Goal: Find specific page/section: Find specific page/section

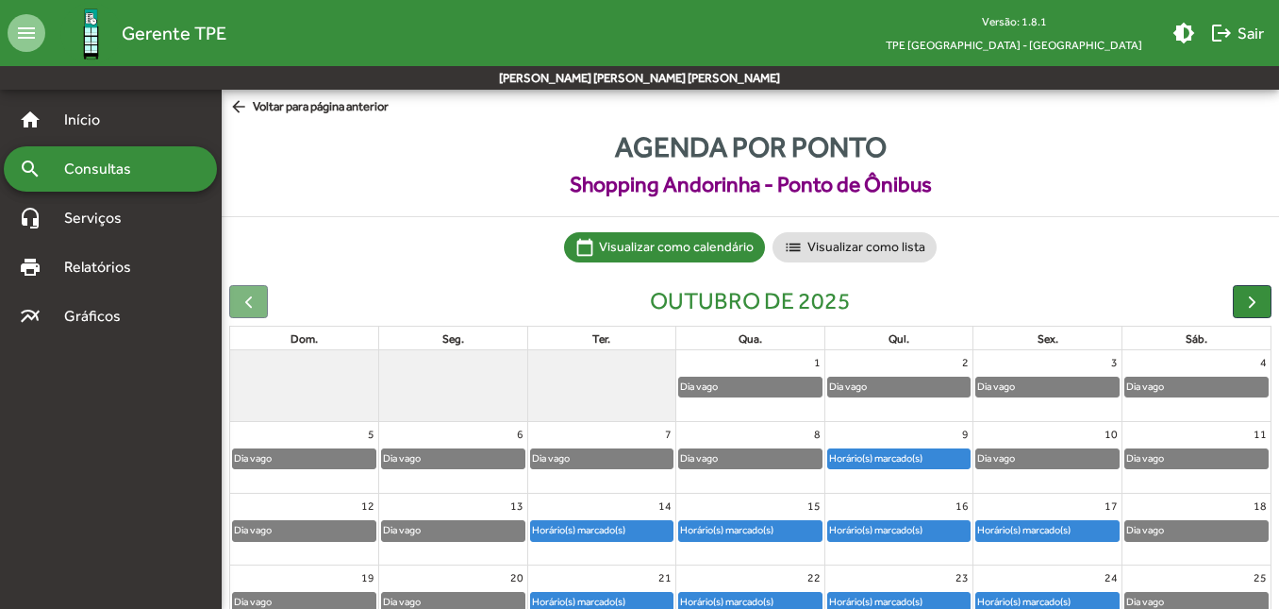
click at [817, 183] on span "Shopping Andorinha - Ponto de Ônibus" at bounding box center [751, 184] width 1058 height 33
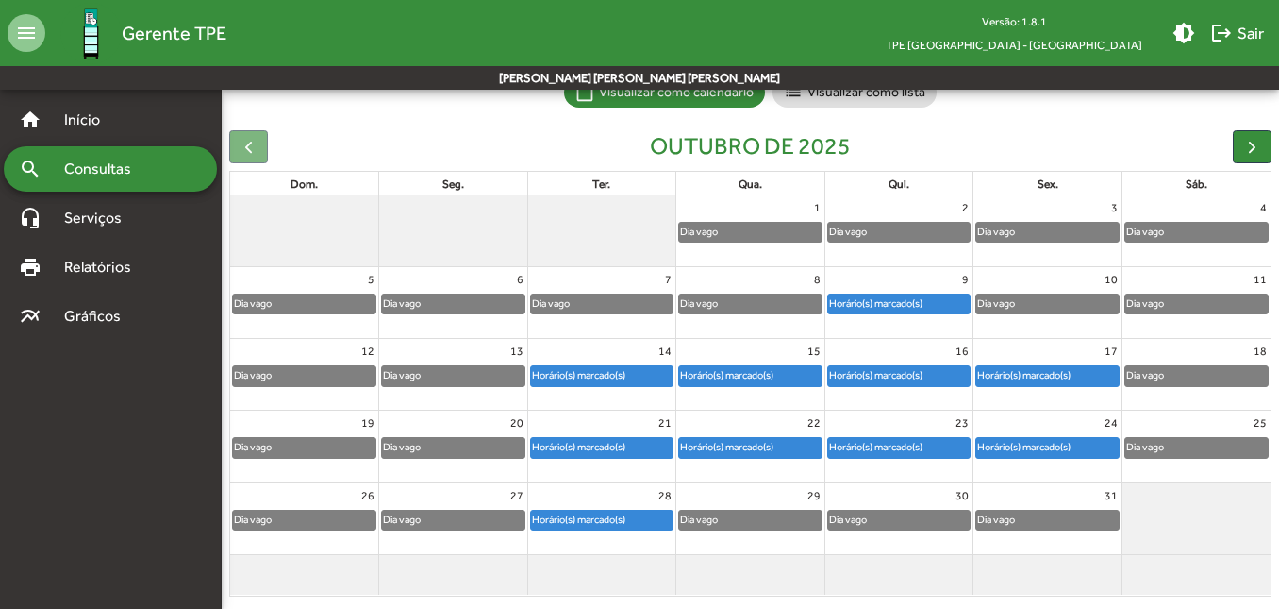
scroll to position [173, 0]
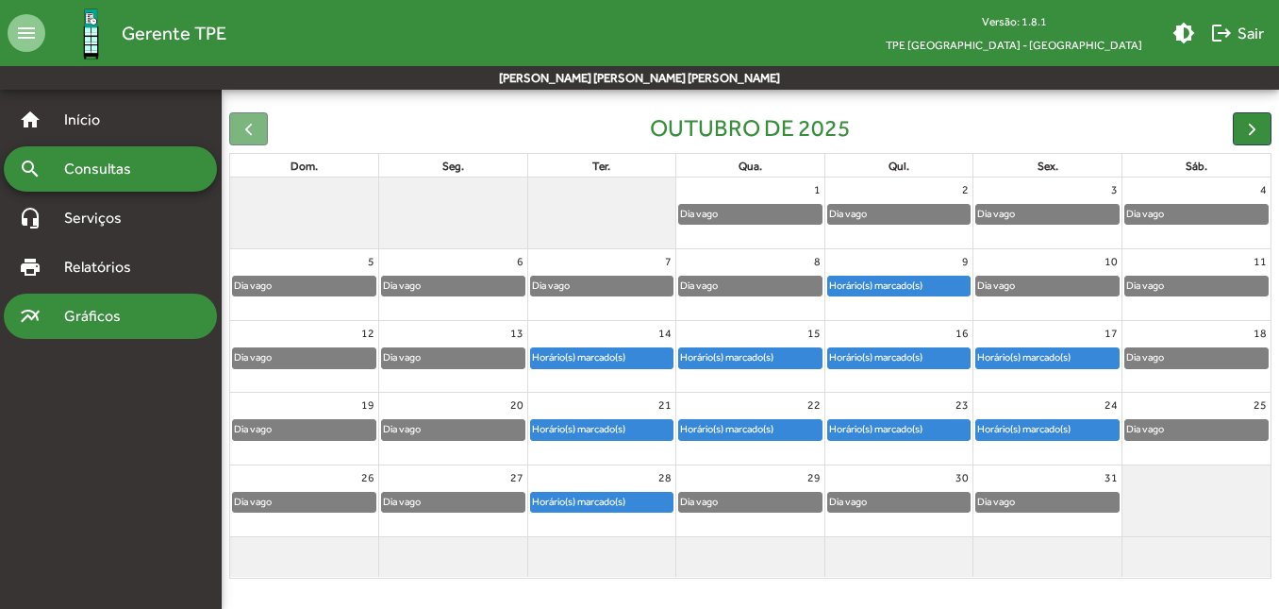
click at [99, 315] on span "Gráficos" at bounding box center [99, 316] width 93 height 23
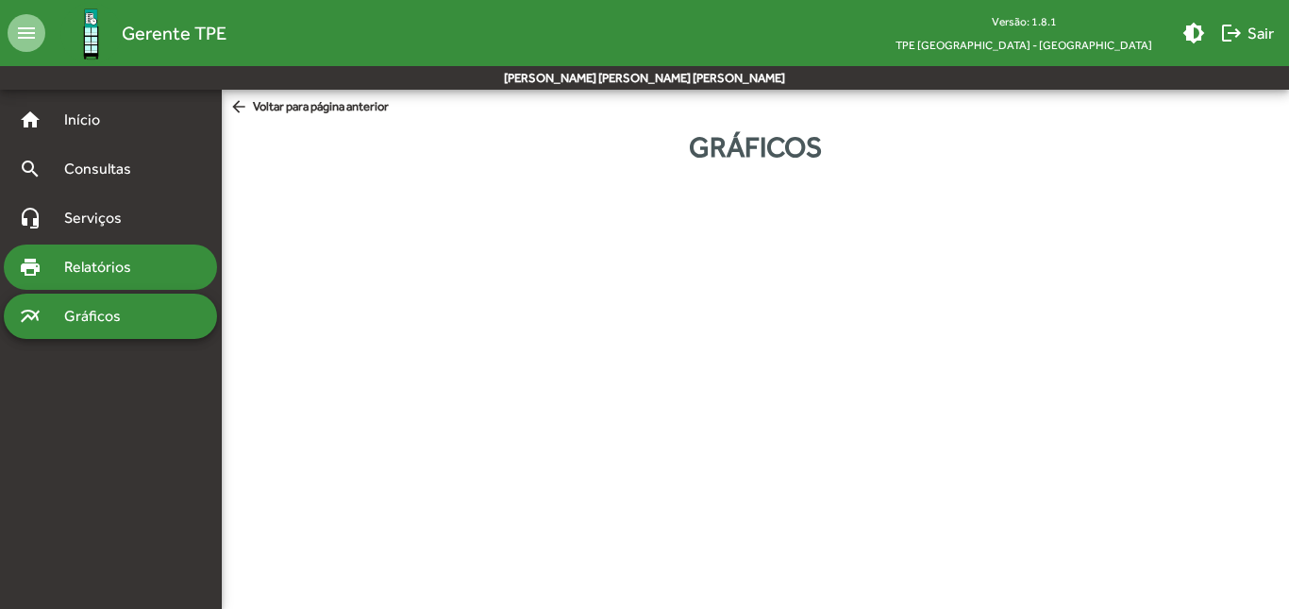
click at [127, 267] on span "Relatórios" at bounding box center [104, 267] width 103 height 23
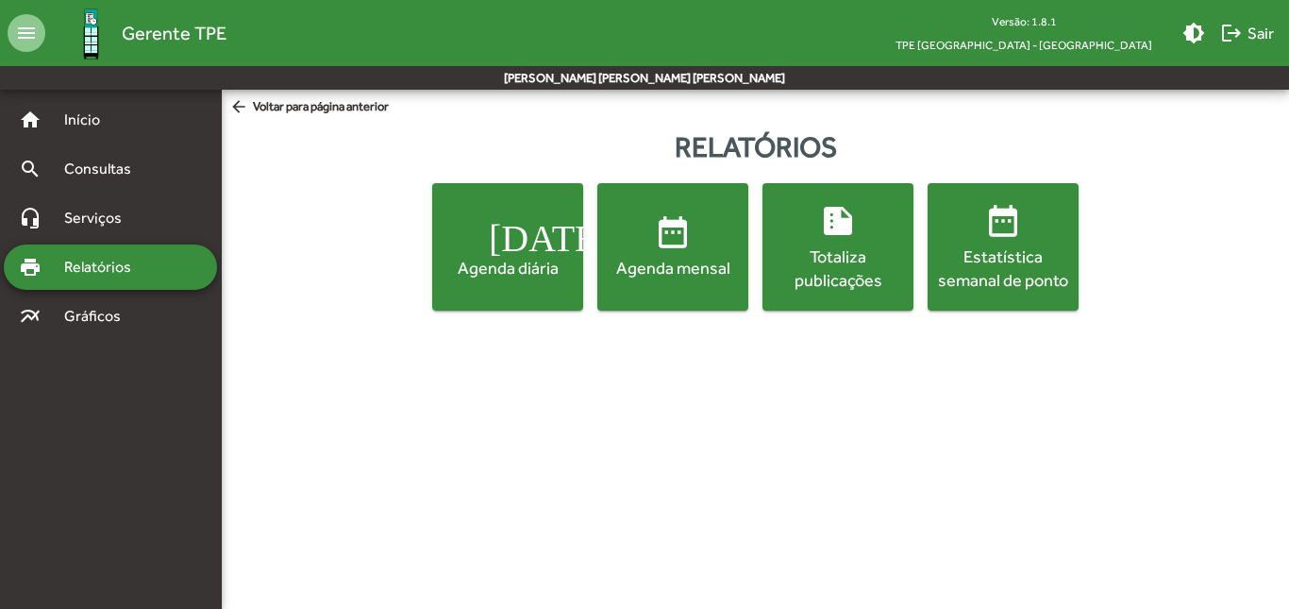
click at [487, 235] on span "[DATE] Agenda diária" at bounding box center [507, 246] width 143 height 66
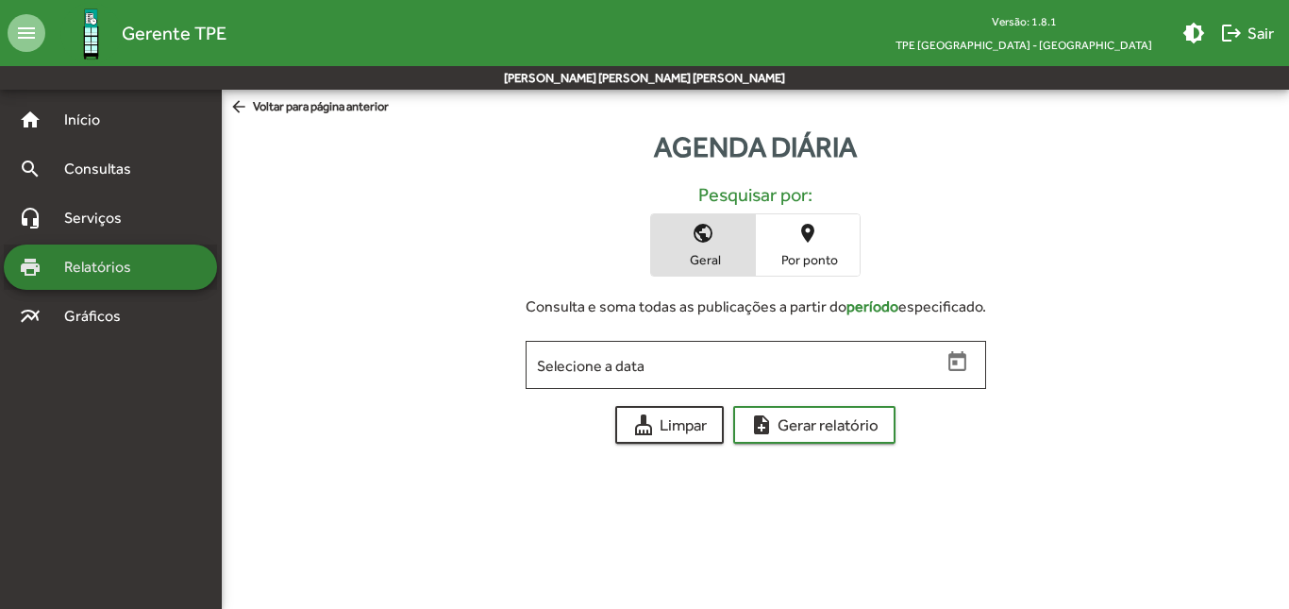
click at [108, 280] on div "print Relatórios" at bounding box center [110, 266] width 213 height 45
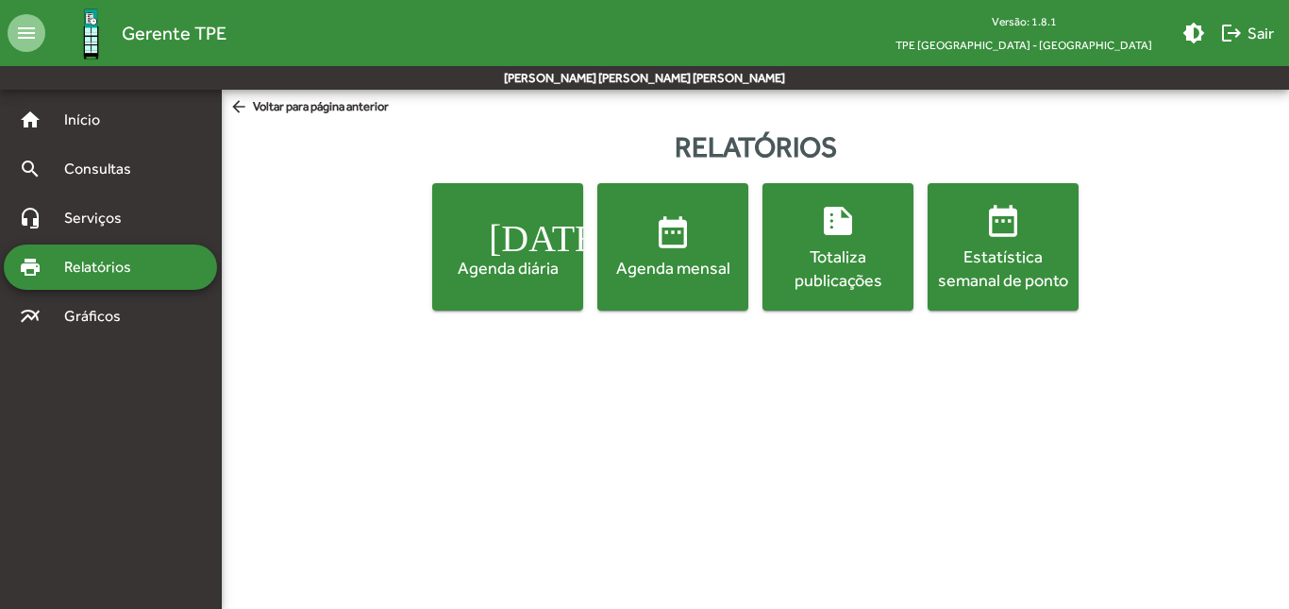
click at [828, 252] on div "Totaliza publicações" at bounding box center [837, 267] width 143 height 47
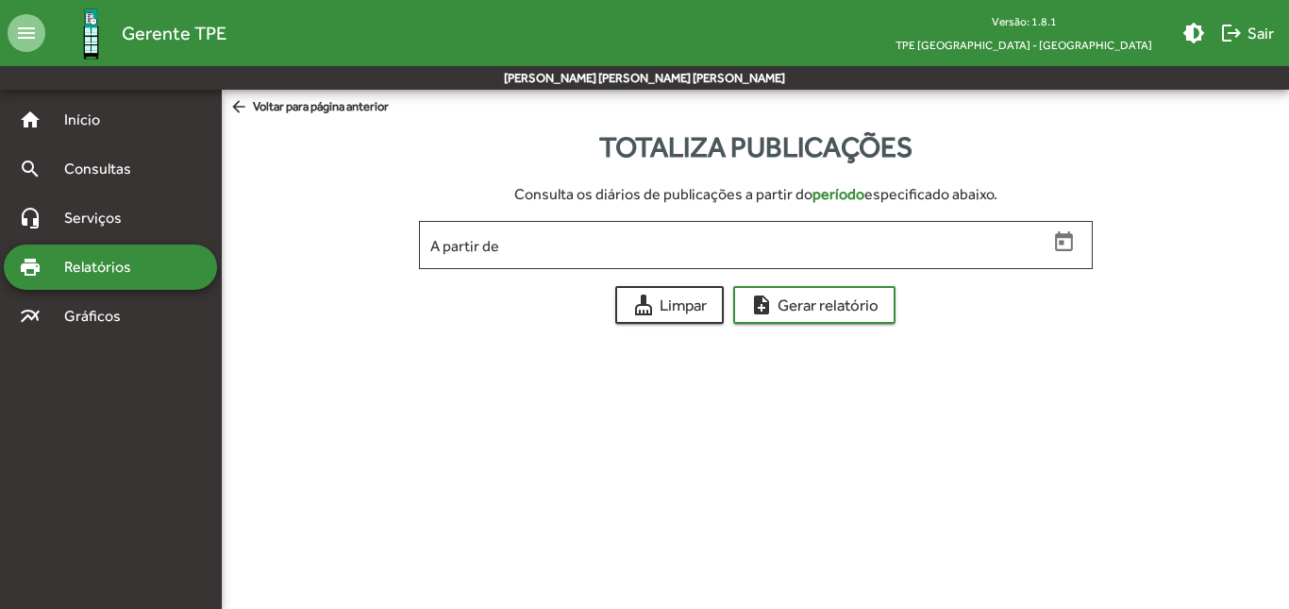
click at [126, 258] on span "Relatórios" at bounding box center [104, 267] width 103 height 23
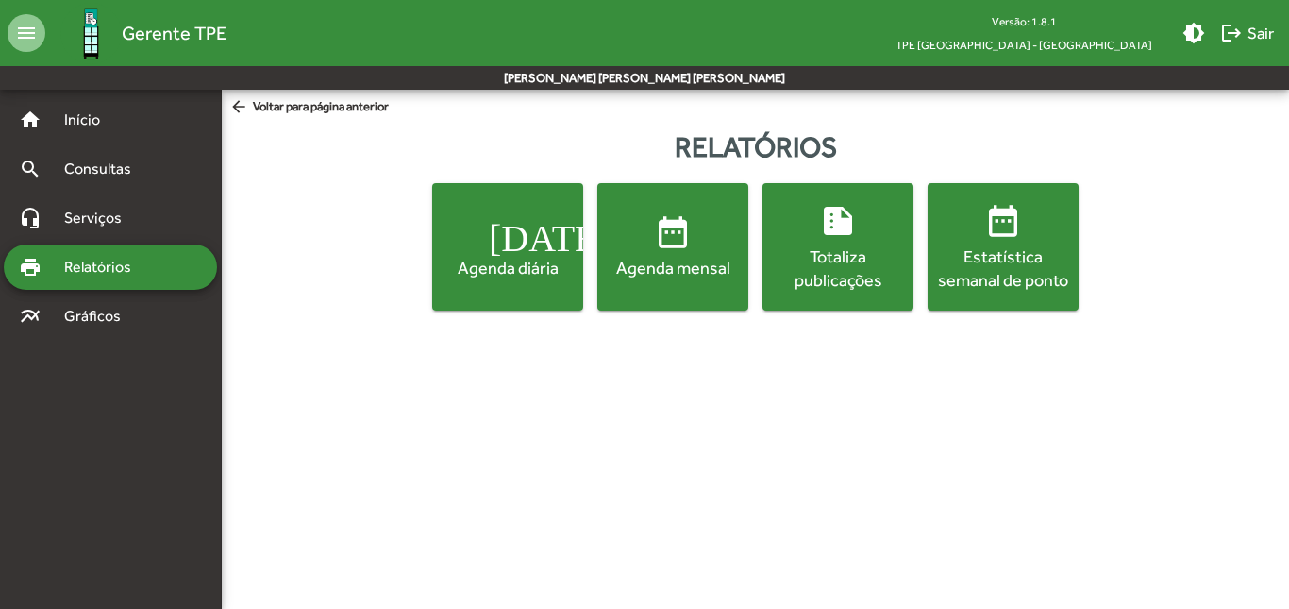
click at [986, 240] on span "date_range Estatística semanal de ponto" at bounding box center [1002, 247] width 143 height 90
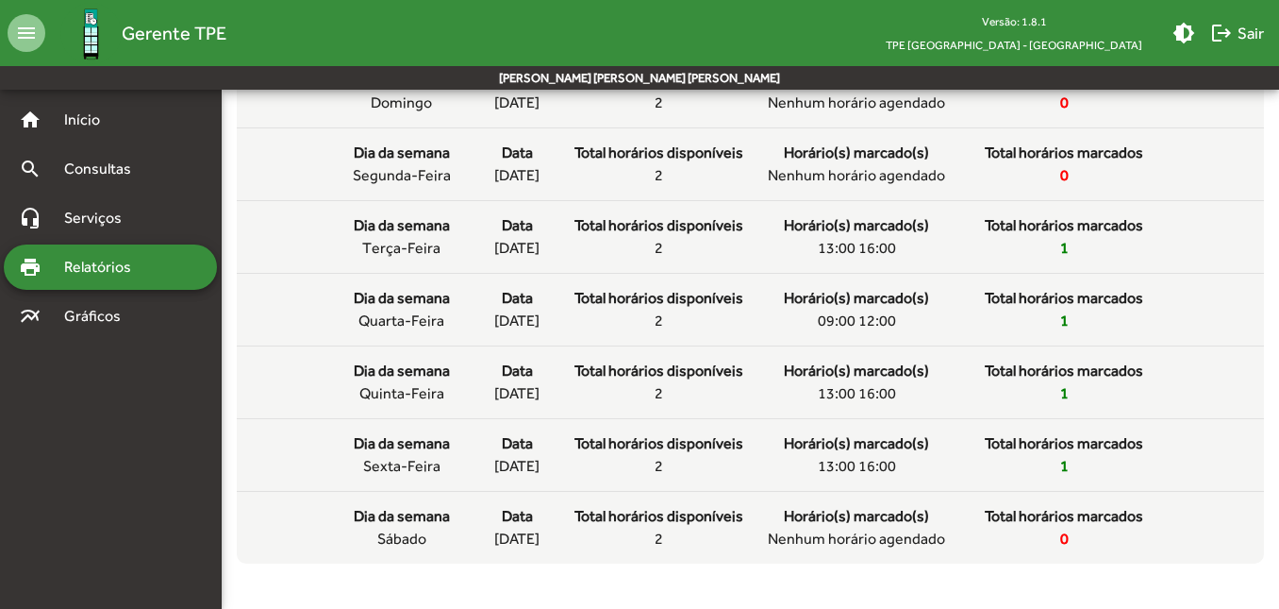
scroll to position [692, 0]
